Goal: Ask a question

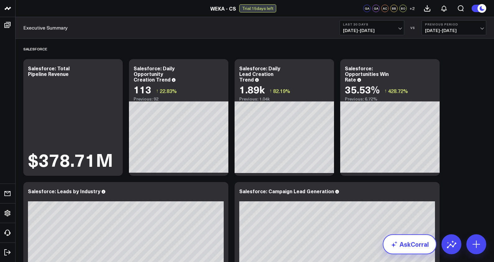
click at [419, 243] on link "AskCorral" at bounding box center [410, 244] width 54 height 20
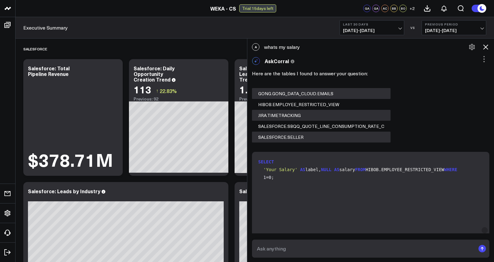
click at [483, 57] on icon at bounding box center [483, 58] width 7 height 7
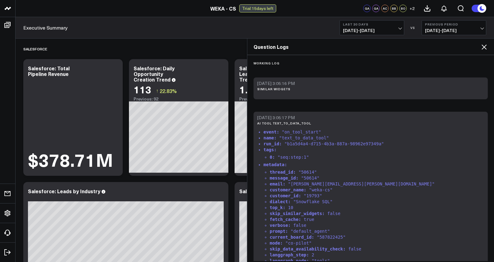
click at [481, 45] on icon at bounding box center [483, 46] width 7 height 7
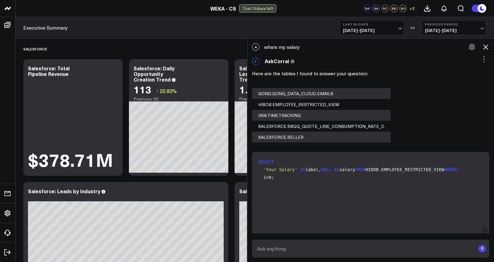
click at [471, 45] on icon at bounding box center [472, 47] width 6 height 6
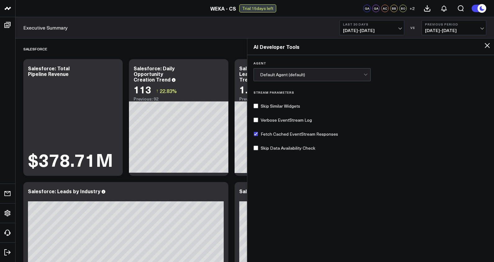
click at [486, 44] on icon at bounding box center [486, 45] width 7 height 7
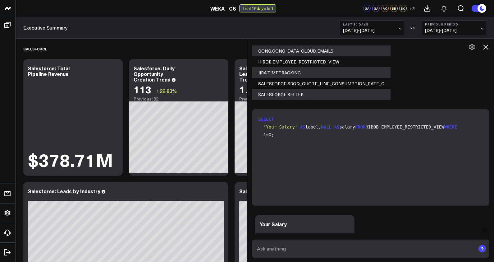
scroll to position [100, 0]
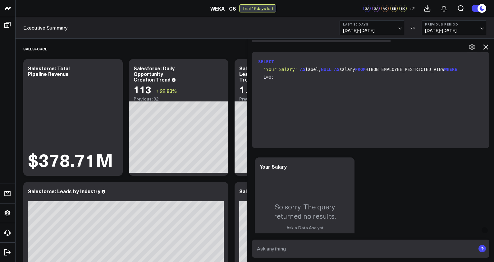
click at [363, 246] on textarea at bounding box center [365, 248] width 220 height 11
paste textarea "Professional Services Products attached to opportunities Revenue from Professio…"
type textarea "Professional Services Products attached to opportunities Revenue from Professio…"
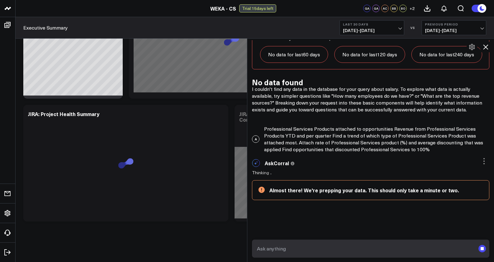
scroll to position [419, 0]
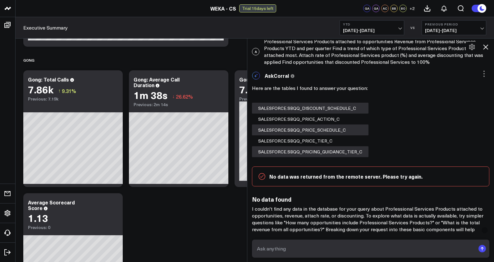
scroll to position [547, 0]
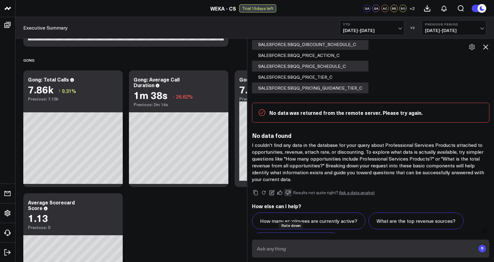
click at [289, 195] on icon at bounding box center [288, 192] width 6 height 6
click at [358, 194] on link "Ask a data analyst" at bounding box center [357, 192] width 36 height 4
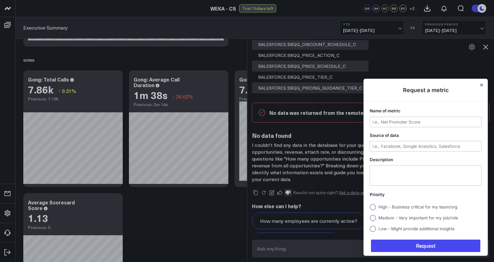
scroll to position [0, 0]
click at [399, 117] on input "Name of metric" at bounding box center [425, 122] width 111 height 10
type input "Professional Services Product Line Performance"
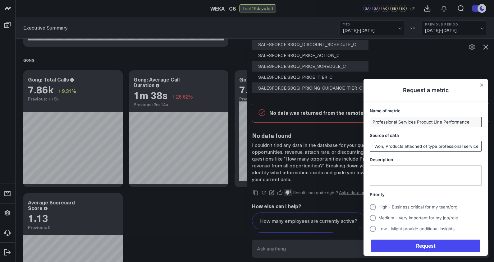
scroll to position [0, 25]
type input "Opportunity Won, Products attached of type professional services"
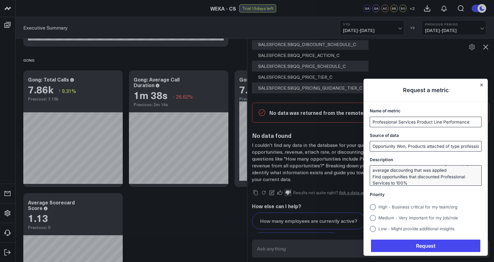
scroll to position [0, 0]
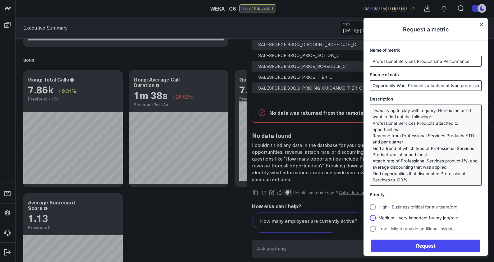
type textarea "I was trying to play with a query. Here is the ask. I want to find out the foll…"
click at [374, 216] on circle "Usersnap widget" at bounding box center [373, 217] width 6 height 6
click at [370, 217] on input "Medium - Very important for my job/role" at bounding box center [370, 217] width 0 height 0
click at [372, 208] on circle "Usersnap widget" at bounding box center [373, 206] width 6 height 6
click at [370, 207] on input "High - Business critical for my team/org" at bounding box center [370, 207] width 0 height 0
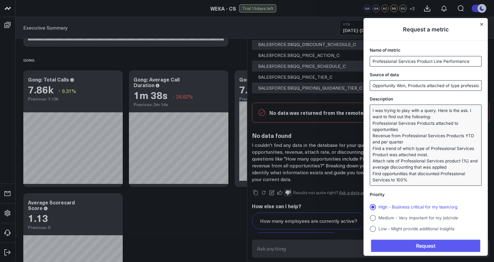
click at [420, 244] on span "Request" at bounding box center [425, 245] width 109 height 12
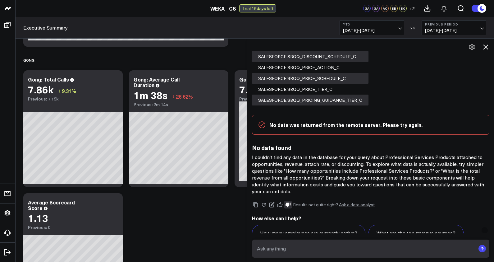
scroll to position [527, 0]
